Goal: Find specific page/section: Find specific page/section

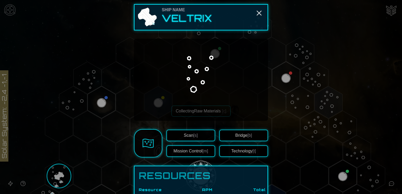
scroll to position [30, 0]
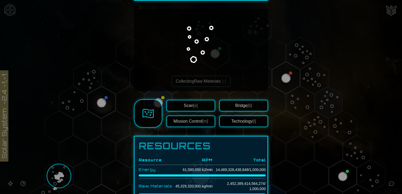
click at [147, 118] on img at bounding box center [149, 114] width 12 height 12
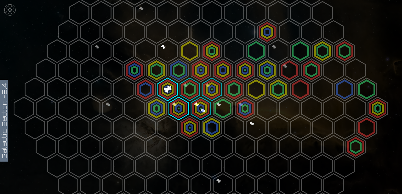
scroll to position [67, 0]
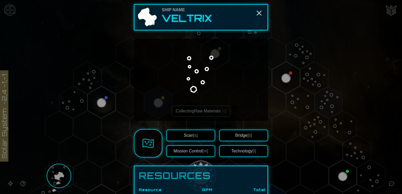
click at [248, 135] on span "[b]" at bounding box center [250, 135] width 5 height 4
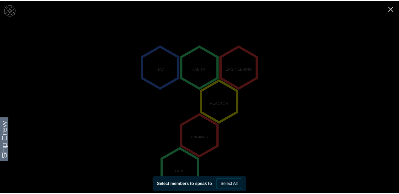
scroll to position [78, 0]
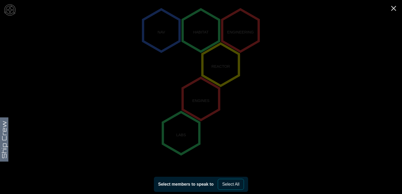
click at [183, 129] on polygon "-1,1" at bounding box center [181, 133] width 37 height 42
click at [231, 186] on button "Select All" at bounding box center [231, 184] width 26 height 11
